Goal: Transaction & Acquisition: Purchase product/service

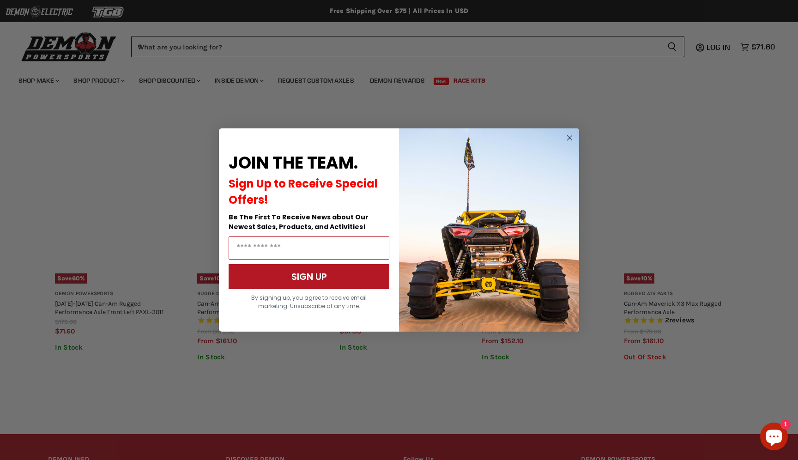
scroll to position [492, 0]
